Goal: Task Accomplishment & Management: Use online tool/utility

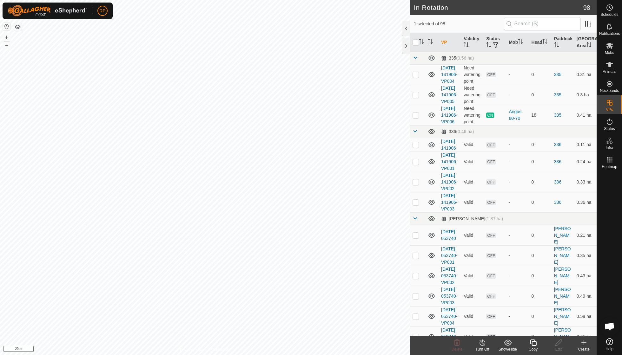
click at [529, 344] on icon at bounding box center [533, 343] width 8 height 8
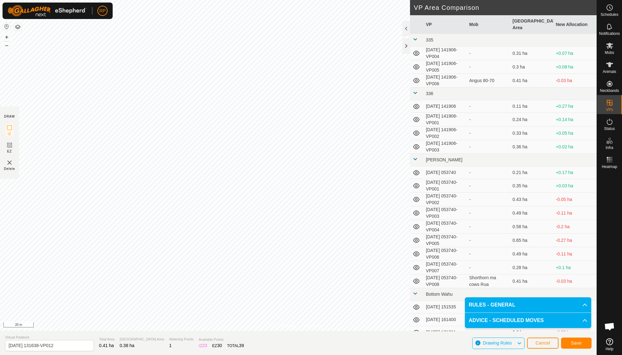
click at [570, 342] on button "Save" at bounding box center [576, 343] width 30 height 11
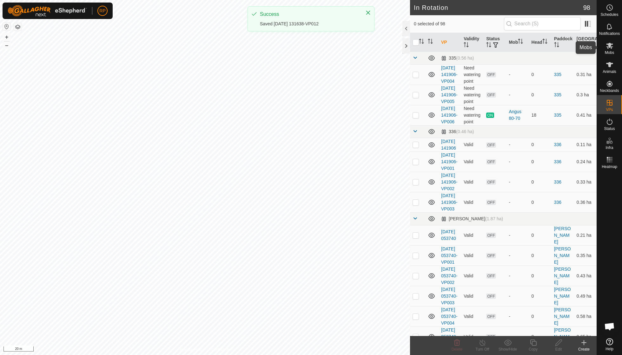
click at [609, 49] on icon at bounding box center [610, 46] width 8 height 8
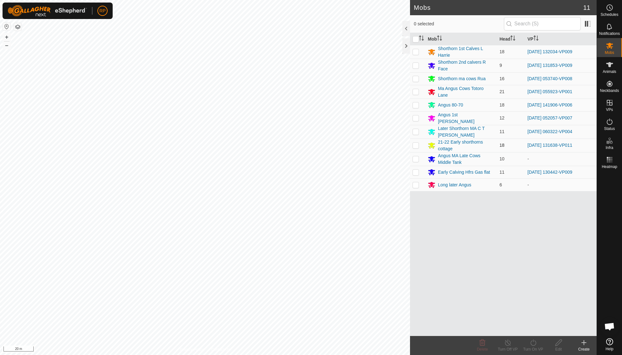
click at [416, 143] on p-checkbox at bounding box center [415, 145] width 6 height 5
checkbox input "true"
click at [532, 342] on icon at bounding box center [533, 343] width 8 height 8
click at [536, 327] on link "Now" at bounding box center [552, 328] width 63 height 13
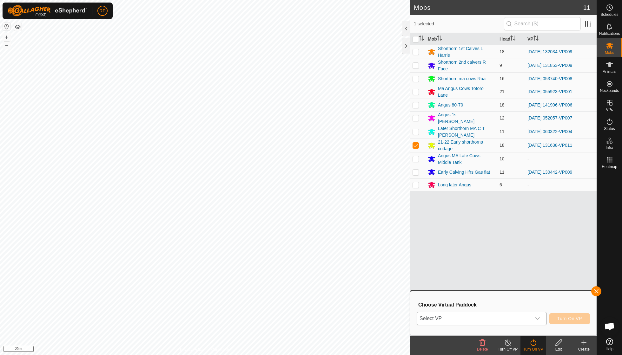
click at [537, 316] on div "dropdown trigger" at bounding box center [537, 318] width 13 height 13
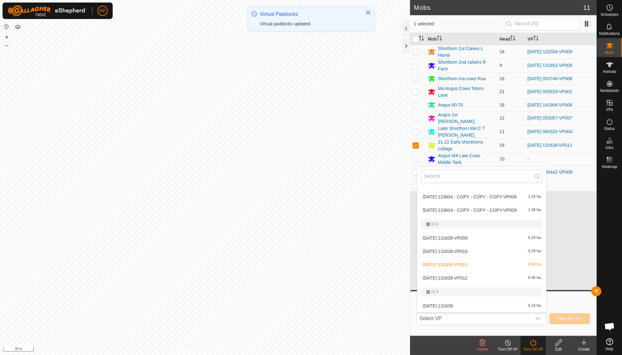
scroll to position [477, 0]
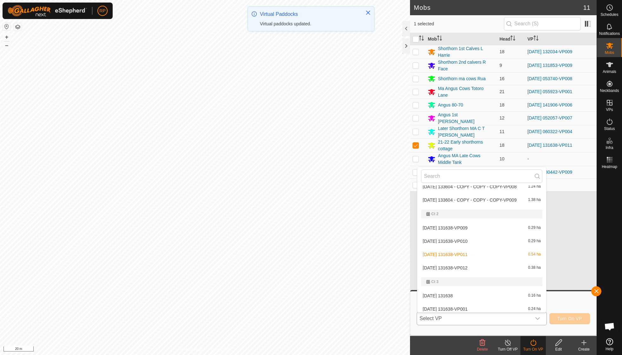
click at [472, 262] on li "[DATE] 131638-VP012 0.38 ha" at bounding box center [481, 268] width 129 height 13
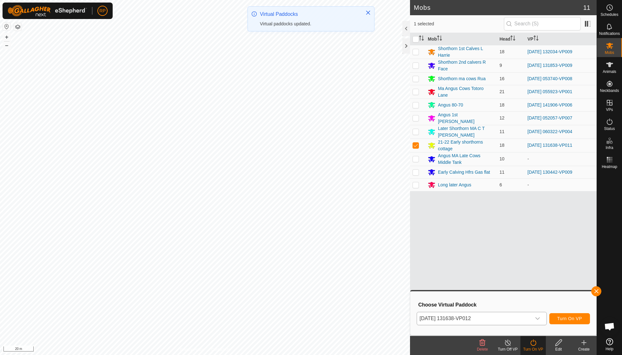
click at [562, 318] on span "Turn On VP" at bounding box center [569, 318] width 25 height 5
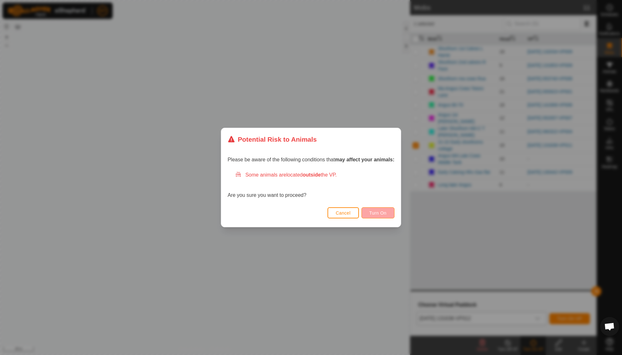
click at [380, 212] on span "Turn On" at bounding box center [377, 213] width 17 height 5
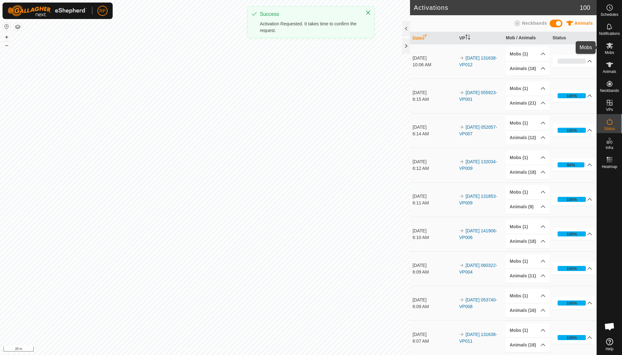
click at [607, 46] on icon at bounding box center [610, 46] width 8 height 8
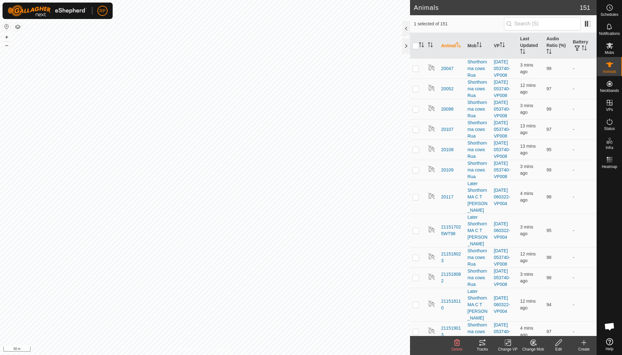
click at [483, 343] on icon at bounding box center [482, 342] width 6 height 5
